Goal: Transaction & Acquisition: Book appointment/travel/reservation

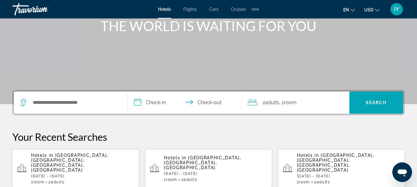
scroll to position [118, 0]
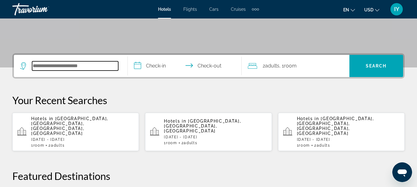
click at [38, 66] on input "Search hotel destination" at bounding box center [75, 65] width 86 height 9
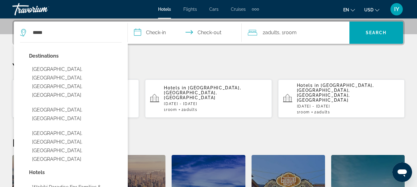
click at [38, 66] on button "[GEOGRAPHIC_DATA], [GEOGRAPHIC_DATA], [GEOGRAPHIC_DATA], [GEOGRAPHIC_DATA]" at bounding box center [75, 83] width 93 height 38
type input "**********"
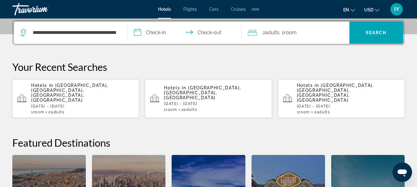
click at [139, 31] on input "**********" at bounding box center [186, 34] width 116 height 24
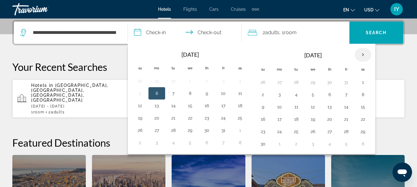
click at [363, 54] on th "Next month" at bounding box center [363, 55] width 17 height 14
click at [262, 132] on button "22" at bounding box center [263, 131] width 10 height 9
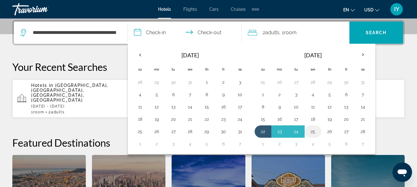
click at [312, 131] on button "25" at bounding box center [313, 131] width 10 height 9
type input "**********"
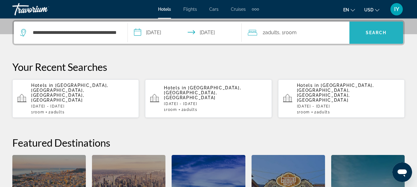
click at [373, 33] on span "Search" at bounding box center [376, 32] width 21 height 5
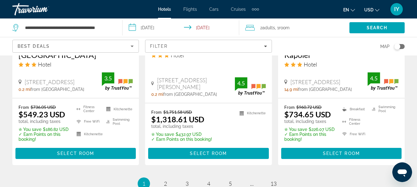
scroll to position [942, 0]
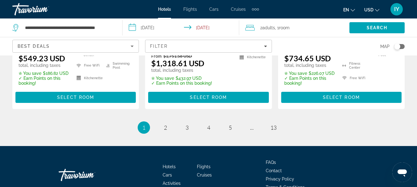
click at [132, 26] on input "**********" at bounding box center [182, 29] width 119 height 20
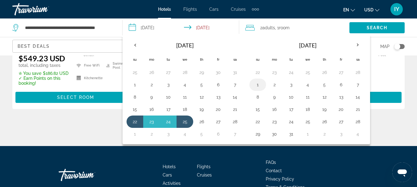
click at [257, 85] on button "1" at bounding box center [258, 85] width 10 height 9
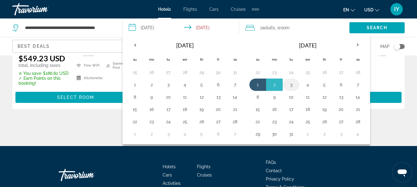
click at [293, 85] on button "3" at bounding box center [291, 85] width 10 height 9
type input "**********"
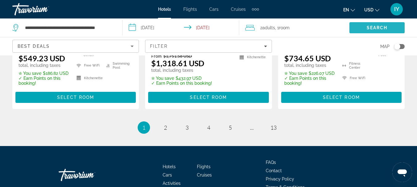
click at [380, 27] on span "Search" at bounding box center [377, 27] width 21 height 5
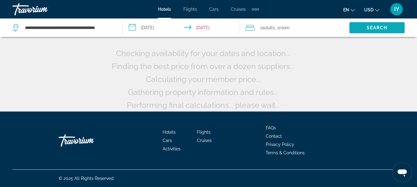
scroll to position [62, 0]
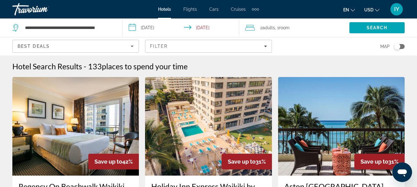
click at [159, 9] on span "Hotels" at bounding box center [164, 9] width 13 height 5
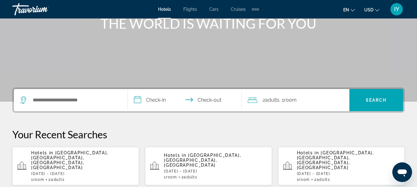
scroll to position [147, 0]
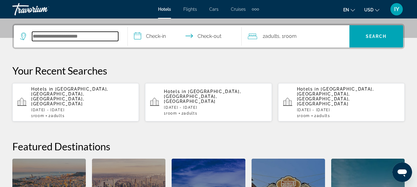
click at [44, 36] on input "Search hotel destination" at bounding box center [75, 36] width 86 height 9
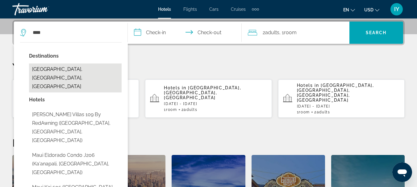
click at [52, 73] on button "[GEOGRAPHIC_DATA], [GEOGRAPHIC_DATA], [GEOGRAPHIC_DATA]" at bounding box center [75, 78] width 93 height 29
type input "**********"
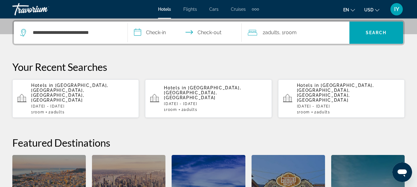
click at [139, 33] on input "**********" at bounding box center [186, 34] width 116 height 24
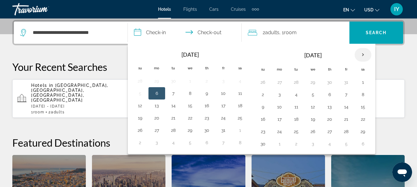
click at [363, 55] on th "Next month" at bounding box center [363, 55] width 17 height 14
click at [139, 120] on button "21" at bounding box center [140, 119] width 10 height 9
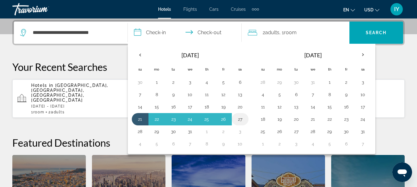
click at [238, 119] on button "27" at bounding box center [240, 119] width 10 height 9
type input "**********"
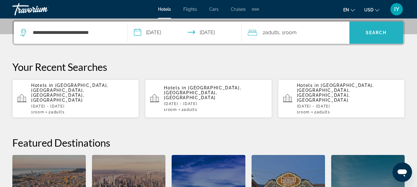
click at [374, 31] on span "Search" at bounding box center [376, 32] width 21 height 5
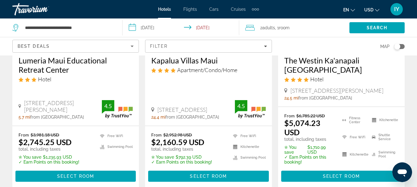
scroll to position [8, 0]
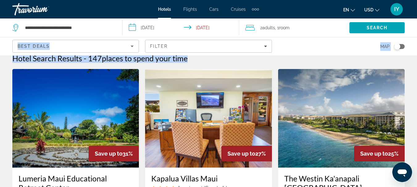
drag, startPoint x: 414, startPoint y: 21, endPoint x: 414, endPoint y: -6, distance: 27.2
click at [414, 0] on html "**********" at bounding box center [208, 85] width 417 height 187
click at [162, 10] on span "Hotels" at bounding box center [164, 9] width 13 height 5
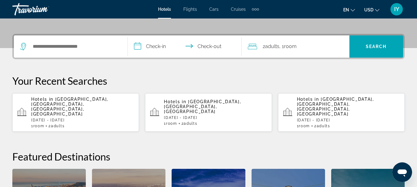
scroll to position [140, 0]
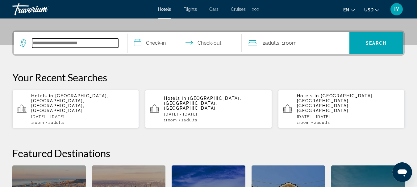
click at [40, 44] on input "Search hotel destination" at bounding box center [75, 43] width 86 height 9
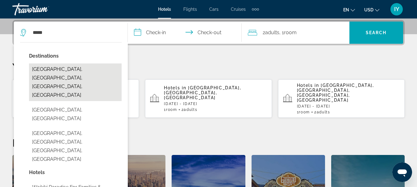
click at [50, 68] on button "[GEOGRAPHIC_DATA], [GEOGRAPHIC_DATA], [GEOGRAPHIC_DATA], [GEOGRAPHIC_DATA]" at bounding box center [75, 83] width 93 height 38
type input "**********"
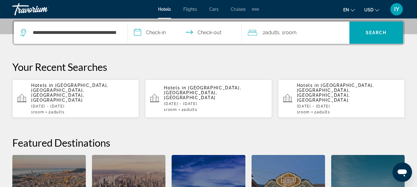
click at [138, 35] on input "**********" at bounding box center [186, 34] width 116 height 24
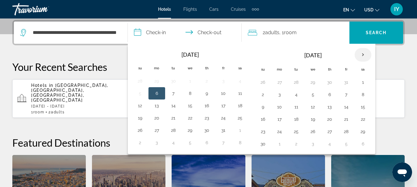
click at [365, 54] on th "Next month" at bounding box center [363, 55] width 17 height 14
click at [264, 120] on button "21" at bounding box center [263, 119] width 10 height 9
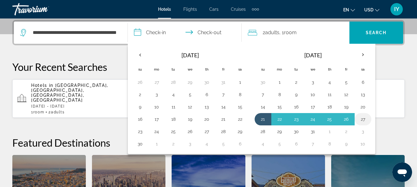
click at [364, 118] on button "27" at bounding box center [363, 119] width 10 height 9
type input "**********"
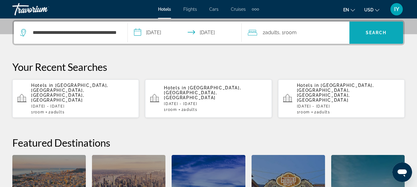
click at [375, 33] on span "Search" at bounding box center [376, 32] width 21 height 5
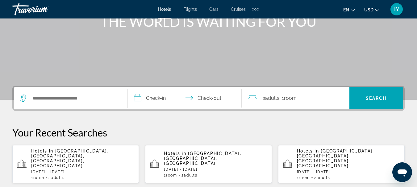
scroll to position [135, 0]
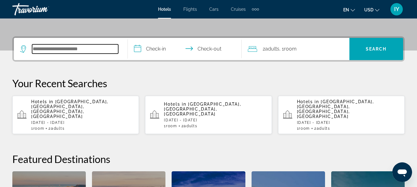
click at [35, 49] on input "Search hotel destination" at bounding box center [75, 48] width 86 height 9
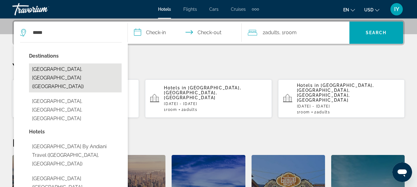
click at [58, 66] on button "Cancun, Mexico (CUN)" at bounding box center [75, 78] width 93 height 29
type input "**********"
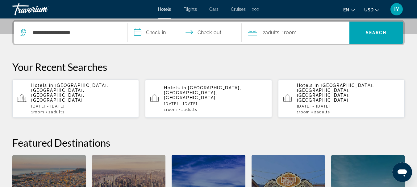
click at [137, 32] on input "**********" at bounding box center [186, 34] width 116 height 24
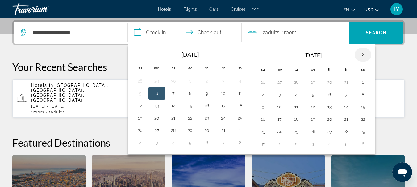
click at [363, 55] on th "Next month" at bounding box center [363, 55] width 17 height 14
click at [261, 119] on button "21" at bounding box center [263, 119] width 10 height 9
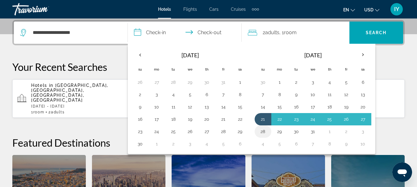
click at [262, 130] on button "28" at bounding box center [263, 131] width 10 height 9
type input "**********"
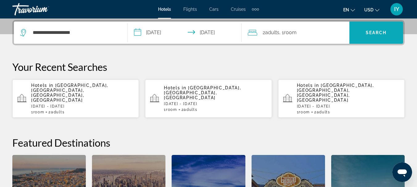
click at [372, 28] on span "Search" at bounding box center [376, 32] width 54 height 15
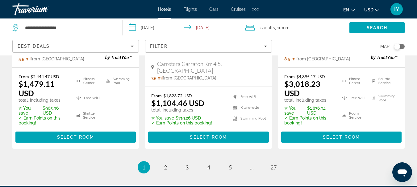
scroll to position [1004, 0]
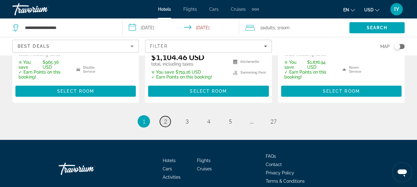
click at [165, 118] on span "2" at bounding box center [165, 121] width 3 height 7
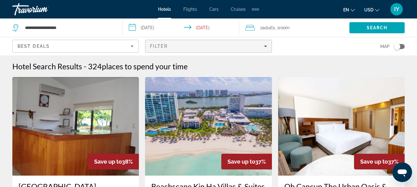
click at [264, 47] on icon "Filters" at bounding box center [265, 46] width 3 height 3
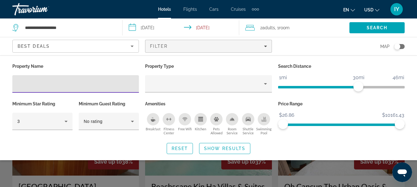
click at [155, 125] on button "Breakfast" at bounding box center [153, 124] width 16 height 23
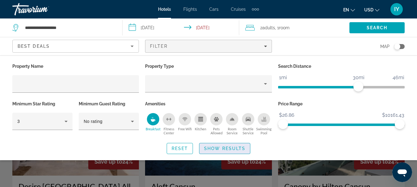
click at [231, 148] on span "Show Results" at bounding box center [224, 148] width 41 height 5
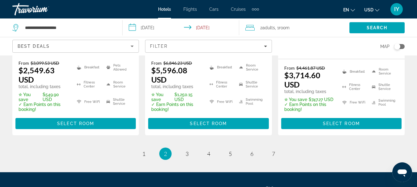
scroll to position [1005, 0]
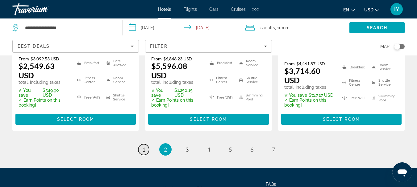
click at [144, 146] on span "1" at bounding box center [143, 149] width 3 height 7
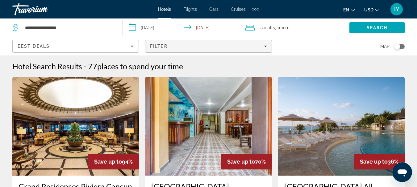
click at [265, 45] on icon "Filters" at bounding box center [265, 46] width 3 height 3
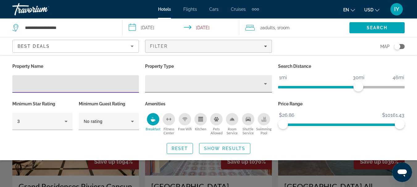
click at [265, 83] on icon "Property type" at bounding box center [265, 83] width 7 height 7
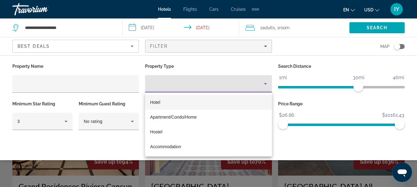
click at [116, 61] on div at bounding box center [208, 93] width 417 height 187
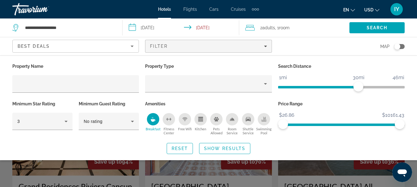
click at [132, 44] on icon "Sort by" at bounding box center [131, 46] width 7 height 7
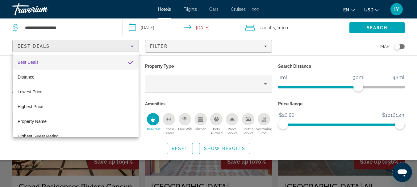
click at [132, 44] on div at bounding box center [208, 93] width 417 height 187
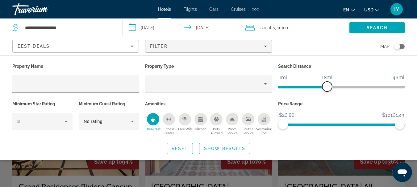
drag, startPoint x: 359, startPoint y: 85, endPoint x: 328, endPoint y: 88, distance: 31.3
click at [328, 88] on span "ngx-slider" at bounding box center [327, 87] width 10 height 10
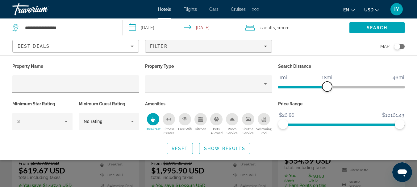
scroll to position [104, 0]
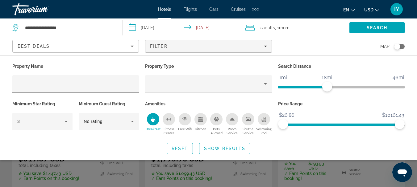
click at [404, 151] on div "Reset Show Results" at bounding box center [208, 148] width 392 height 11
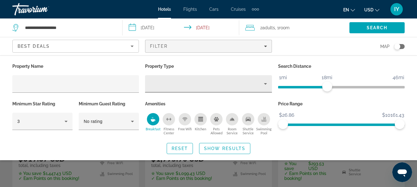
click at [266, 83] on icon "Property type" at bounding box center [265, 83] width 7 height 7
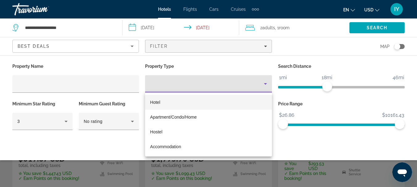
click at [266, 83] on div at bounding box center [208, 93] width 417 height 187
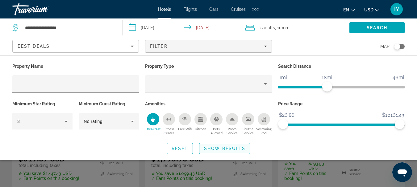
click at [223, 146] on span "Show Results" at bounding box center [224, 148] width 41 height 5
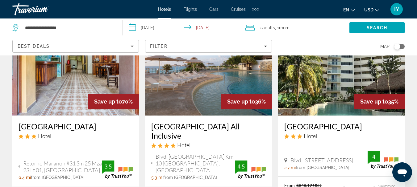
scroll to position [58, 0]
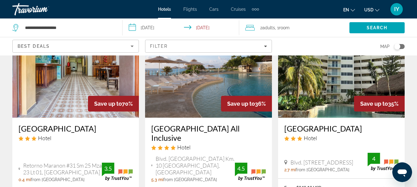
click at [206, 89] on img "Main content" at bounding box center [208, 68] width 127 height 99
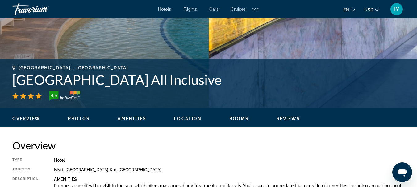
scroll to position [293, 0]
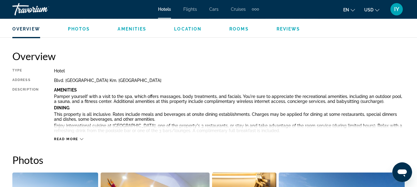
drag, startPoint x: 415, startPoint y: 67, endPoint x: 415, endPoint y: 74, distance: 6.8
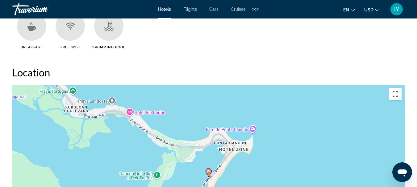
scroll to position [0, 0]
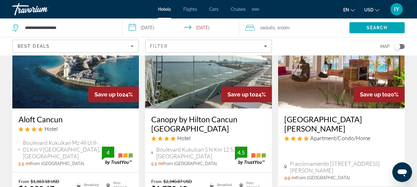
scroll to position [959, 0]
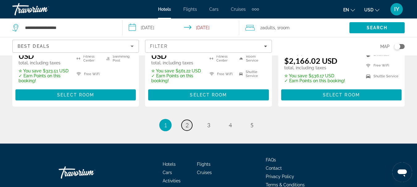
click at [187, 122] on span "2" at bounding box center [186, 125] width 3 height 7
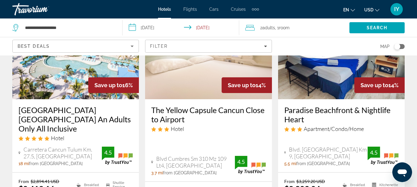
scroll to position [871, 0]
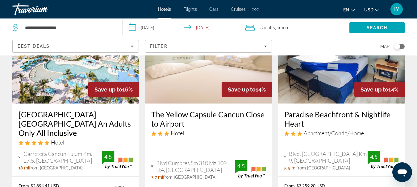
click at [73, 110] on h3 "Margaritaville Island Reserve Riviera Maya An Adults Only All Inclusive" at bounding box center [76, 124] width 114 height 28
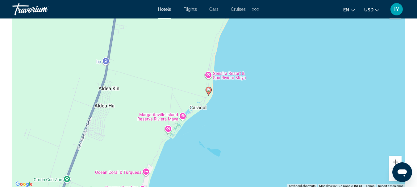
scroll to position [734, 0]
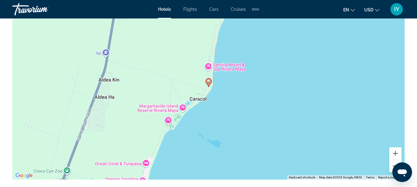
click at [392, 167] on button "Zoom out" at bounding box center [395, 166] width 12 height 12
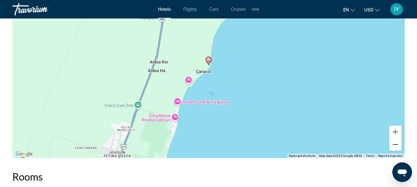
scroll to position [768, 0]
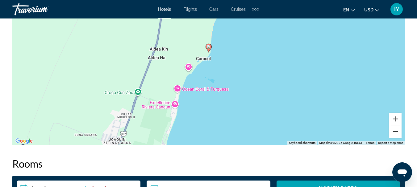
click at [394, 132] on button "Zoom out" at bounding box center [395, 132] width 12 height 12
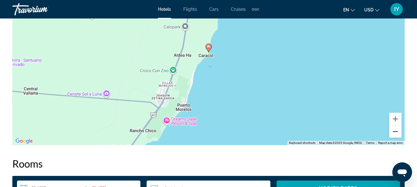
click at [398, 131] on button "Zoom out" at bounding box center [395, 132] width 12 height 12
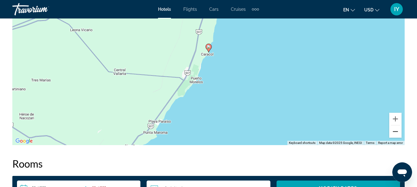
click at [395, 129] on button "Zoom out" at bounding box center [395, 132] width 12 height 12
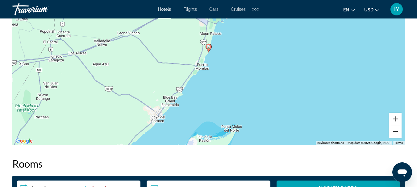
click at [395, 129] on button "Zoom out" at bounding box center [395, 132] width 12 height 12
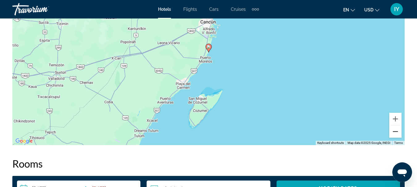
click at [394, 130] on button "Zoom out" at bounding box center [395, 132] width 12 height 12
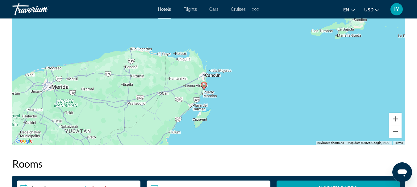
drag, startPoint x: 335, startPoint y: 43, endPoint x: 331, endPoint y: 83, distance: 40.7
click at [331, 83] on div "To activate drag with keyboard, press Alt + Enter. Once in keyboard drag state,…" at bounding box center [208, 52] width 392 height 185
click at [394, 129] on button "Zoom out" at bounding box center [395, 132] width 12 height 12
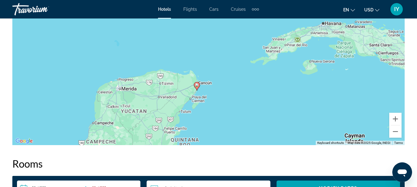
drag, startPoint x: 265, startPoint y: 82, endPoint x: 255, endPoint y: 103, distance: 23.2
click at [255, 103] on div "To activate drag with keyboard, press Alt + Enter. Once in keyboard drag state,…" at bounding box center [208, 52] width 392 height 185
click at [395, 117] on button "Zoom in" at bounding box center [395, 119] width 12 height 12
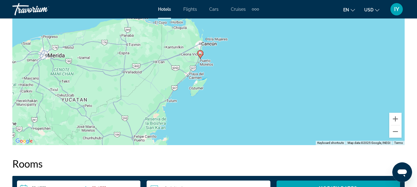
drag, startPoint x: 255, startPoint y: 108, endPoint x: 272, endPoint y: 35, distance: 74.7
click at [272, 35] on div "To activate drag with keyboard, press Alt + Enter. Once in keyboard drag state,…" at bounding box center [208, 52] width 392 height 185
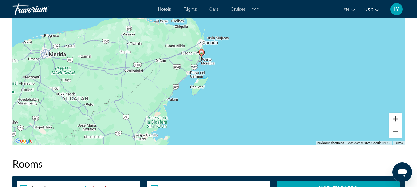
click at [397, 118] on button "Zoom in" at bounding box center [395, 119] width 12 height 12
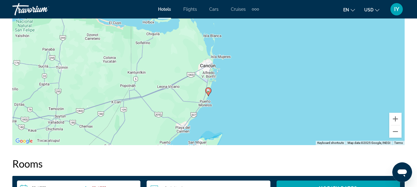
drag, startPoint x: 245, startPoint y: 34, endPoint x: 260, endPoint y: 70, distance: 39.6
click at [260, 70] on div "To activate drag with keyboard, press Alt + Enter. Once in keyboard drag state,…" at bounding box center [208, 52] width 392 height 185
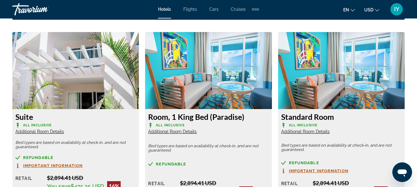
scroll to position [976, 0]
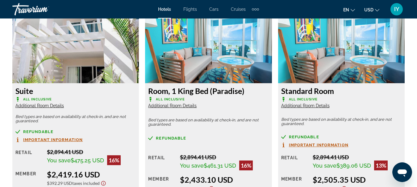
click at [49, 105] on span "Additional Room Details" at bounding box center [39, 105] width 48 height 5
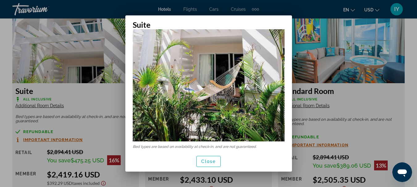
scroll to position [0, 0]
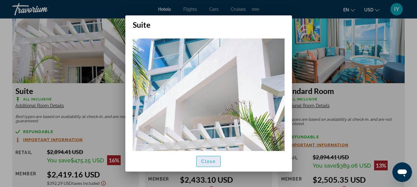
click at [207, 161] on span "Close" at bounding box center [208, 161] width 15 height 5
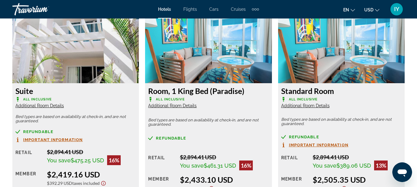
click at [167, 106] on span "Additional Room Details" at bounding box center [172, 105] width 48 height 5
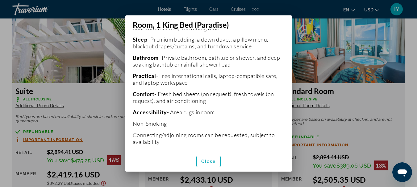
scroll to position [200, 0]
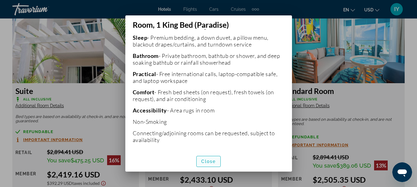
click at [205, 162] on span "Close" at bounding box center [208, 161] width 15 height 5
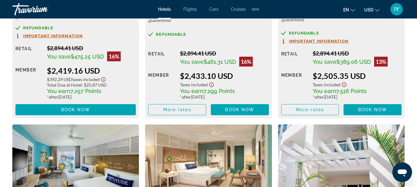
scroll to position [475, 0]
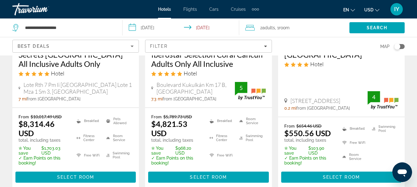
scroll to position [668, 0]
